Goal: Information Seeking & Learning: Find specific fact

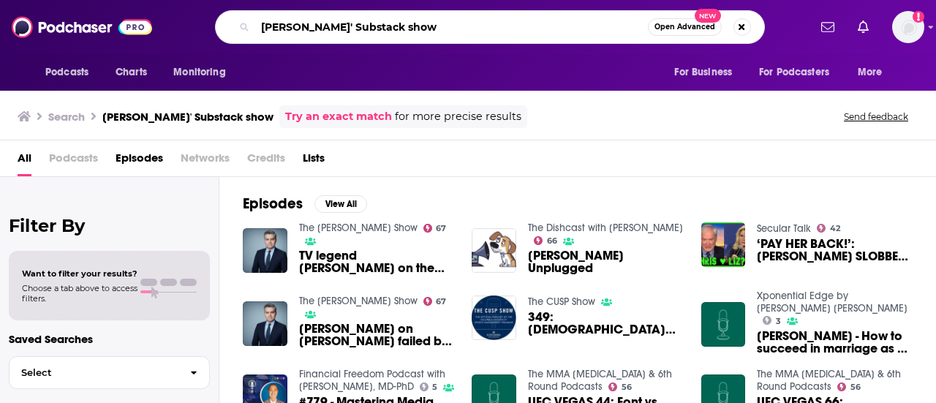
click at [459, 26] on input "[PERSON_NAME]' Substack show" at bounding box center [451, 26] width 393 height 23
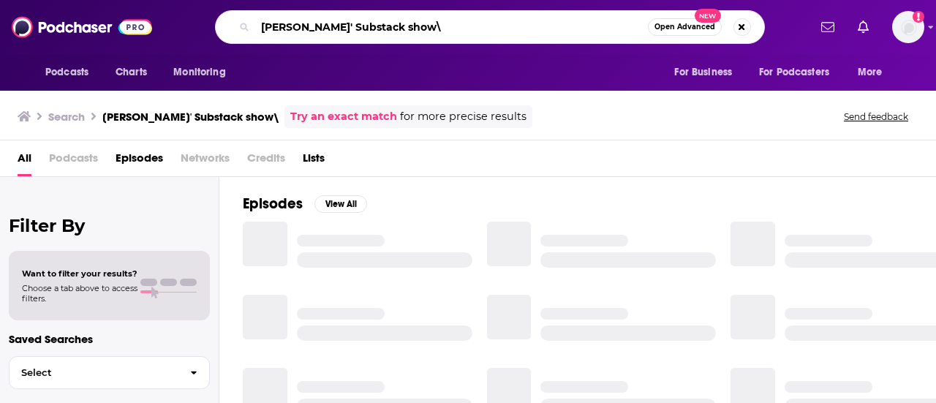
click at [459, 26] on input "[PERSON_NAME]' Substack show\" at bounding box center [451, 26] width 393 height 23
type input "[PERSON_NAME]' Substack show"
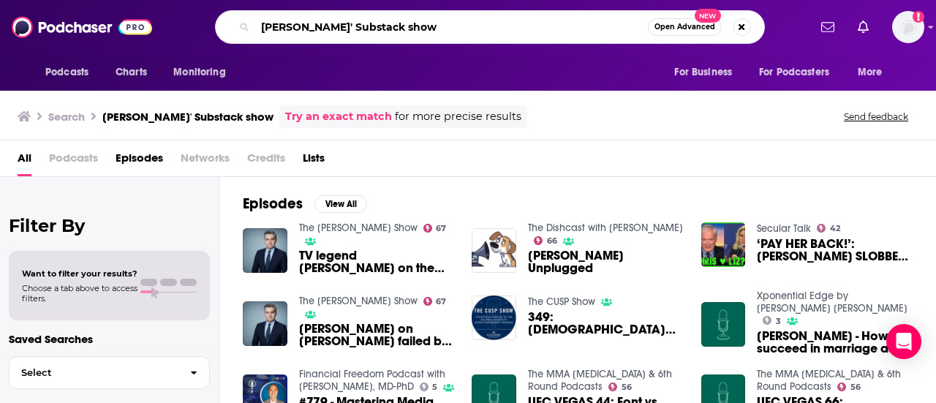
drag, startPoint x: 462, startPoint y: 21, endPoint x: 243, endPoint y: 33, distance: 219.8
click at [243, 33] on div "[PERSON_NAME]' Substack show Open Advanced New" at bounding box center [490, 27] width 550 height 34
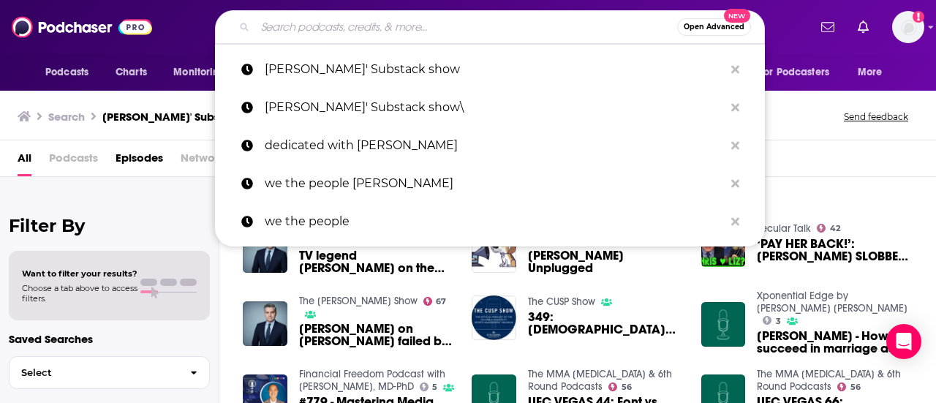
paste input "Hardball with [PERSON_NAME] | Substack"
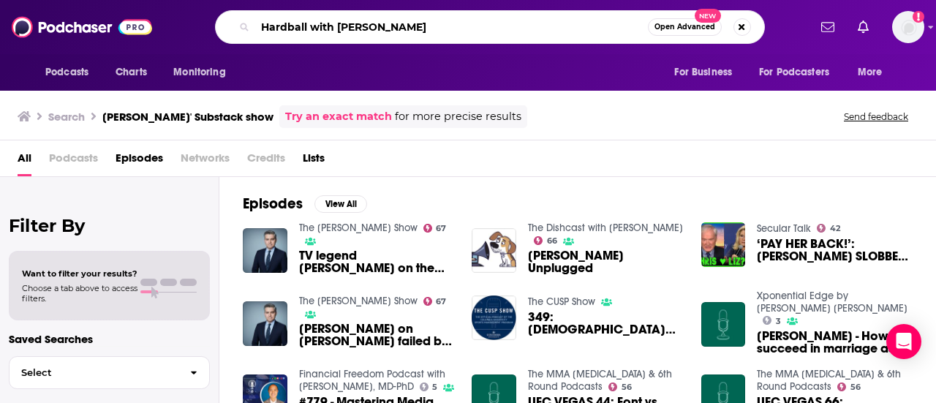
type input "Hardball with [PERSON_NAME]"
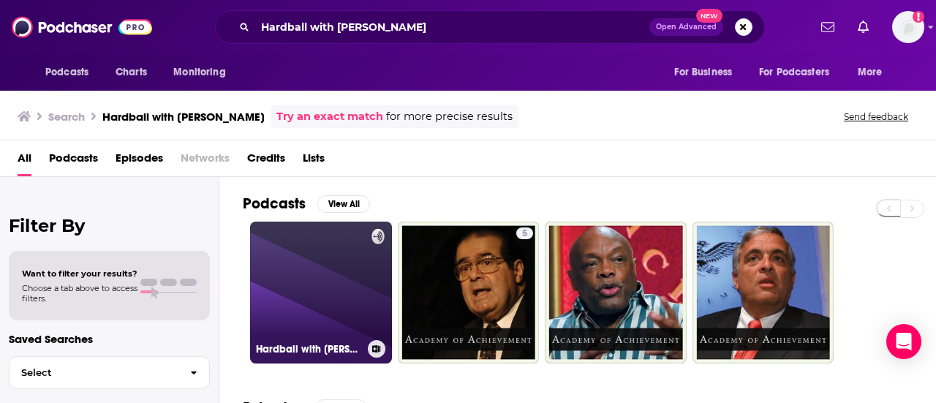
click at [363, 268] on link "Hardball with [PERSON_NAME]" at bounding box center [321, 293] width 142 height 142
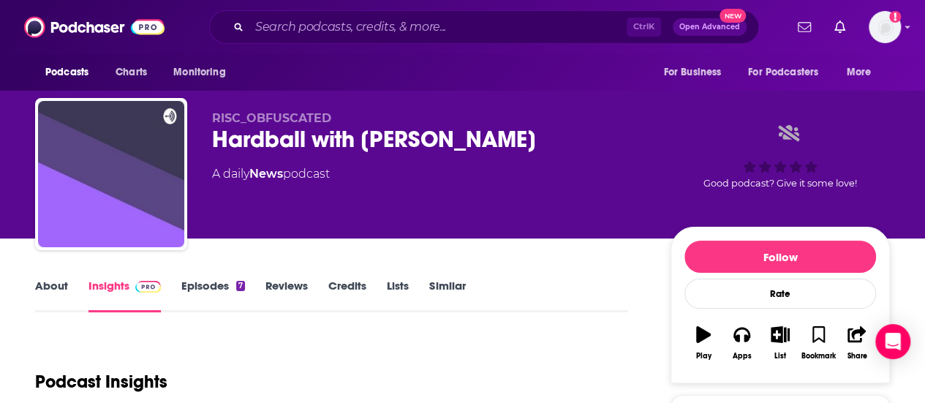
drag, startPoint x: 544, startPoint y: 137, endPoint x: 206, endPoint y: 138, distance: 338.7
click at [206, 138] on div "RISC_OBFUSCATED Hardball with [PERSON_NAME] A daily News podcast Good podcast? …" at bounding box center [462, 177] width 855 height 158
copy h2 "Hardball with [PERSON_NAME]"
click at [317, 31] on input "Search podcasts, credits, & more..." at bounding box center [437, 26] width 377 height 23
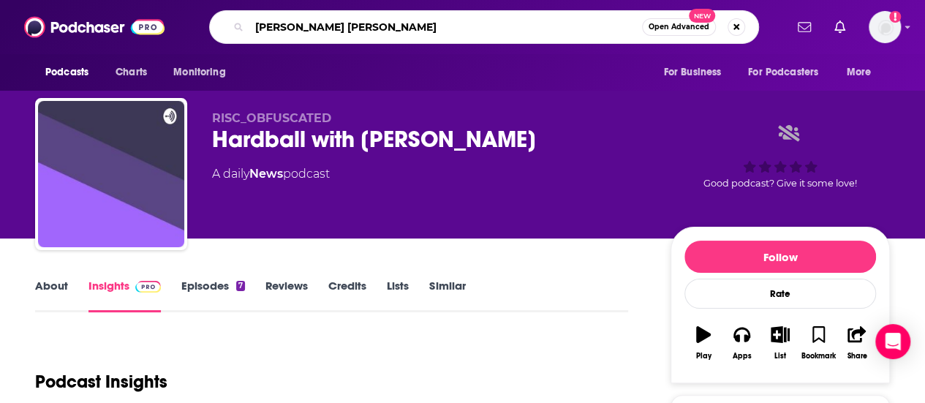
type input "[PERSON_NAME]"
